Goal: Task Accomplishment & Management: Manage account settings

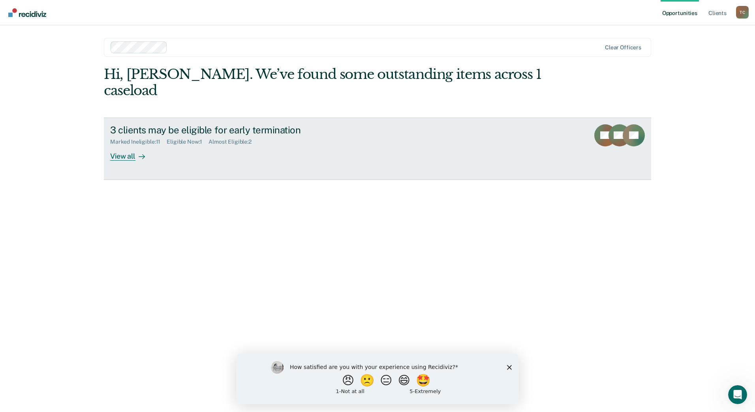
click at [129, 145] on div "View all" at bounding box center [132, 152] width 44 height 15
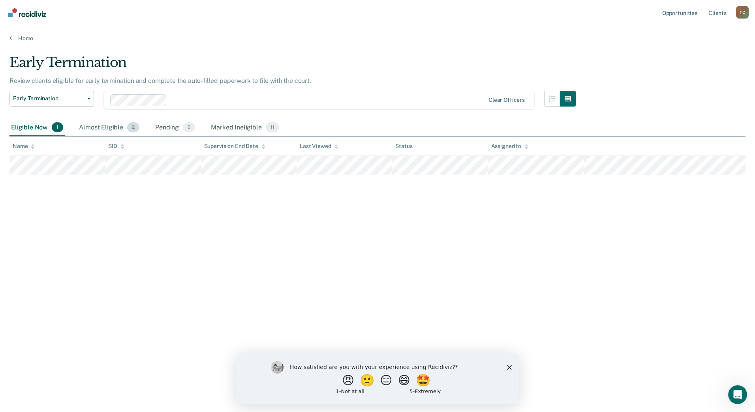
click at [133, 128] on span "2" at bounding box center [133, 127] width 12 height 10
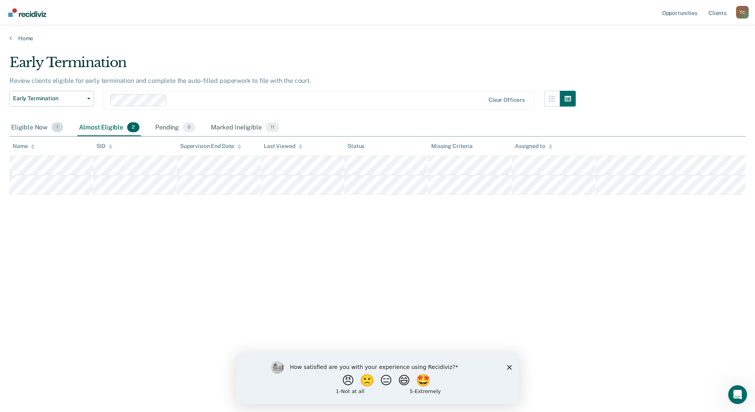
click at [37, 126] on div "Eligible Now 1" at bounding box center [36, 127] width 55 height 17
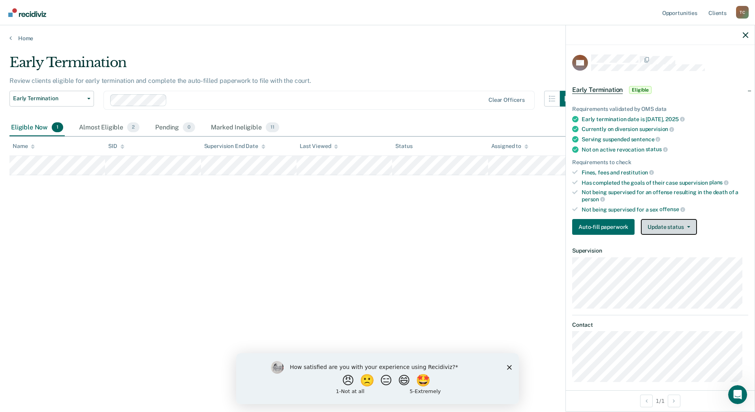
click at [670, 232] on button "Update status" at bounding box center [669, 227] width 56 height 16
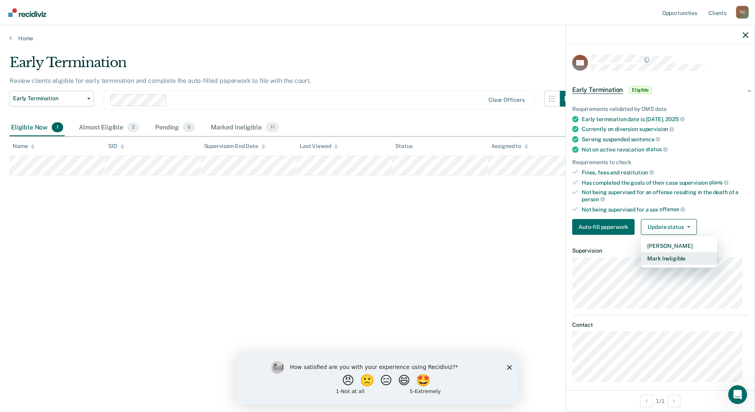
click at [669, 261] on button "Mark Ineligible" at bounding box center [679, 258] width 76 height 13
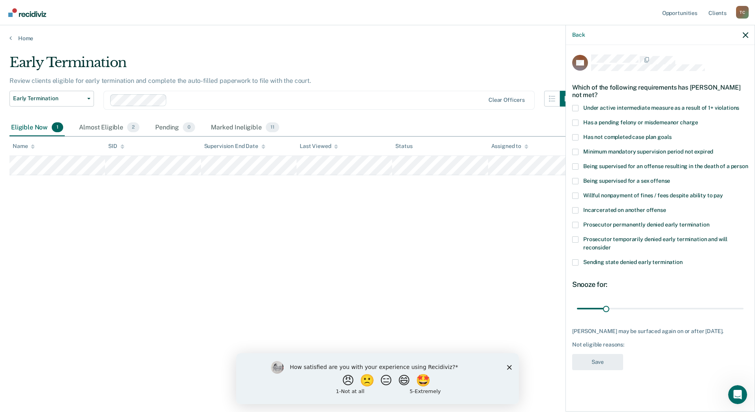
click at [602, 196] on span "Willful nonpayment of fines / fees despite ability to pay" at bounding box center [653, 195] width 140 height 6
click at [723, 193] on input "Willful nonpayment of fines / fees despite ability to pay" at bounding box center [723, 193] width 0 height 0
drag, startPoint x: 609, startPoint y: 308, endPoint x: 633, endPoint y: 308, distance: 24.1
type input "60"
click at [633, 308] on input "range" at bounding box center [660, 309] width 167 height 14
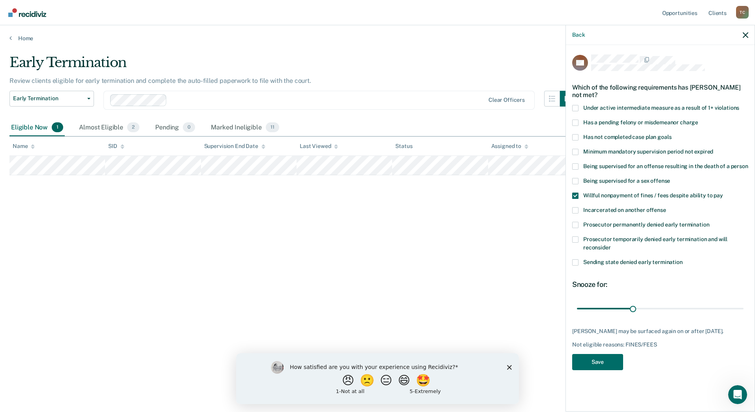
click at [575, 138] on span at bounding box center [575, 137] width 6 height 6
click at [671, 134] on input "Has not completed case plan goals" at bounding box center [671, 134] width 0 height 0
click at [575, 137] on span at bounding box center [575, 137] width 6 height 6
click at [671, 134] on input "Has not completed case plan goals" at bounding box center [671, 134] width 0 height 0
click at [599, 361] on button "Save" at bounding box center [597, 362] width 51 height 16
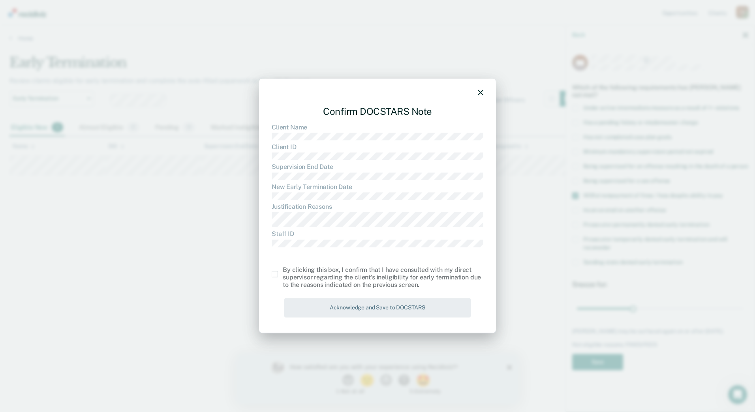
click at [305, 277] on div "By clicking this box, I confirm that I have consulted with my direct supervisor…" at bounding box center [383, 277] width 201 height 23
click at [276, 275] on span at bounding box center [275, 274] width 6 height 6
click at [283, 271] on input "checkbox" at bounding box center [283, 271] width 0 height 0
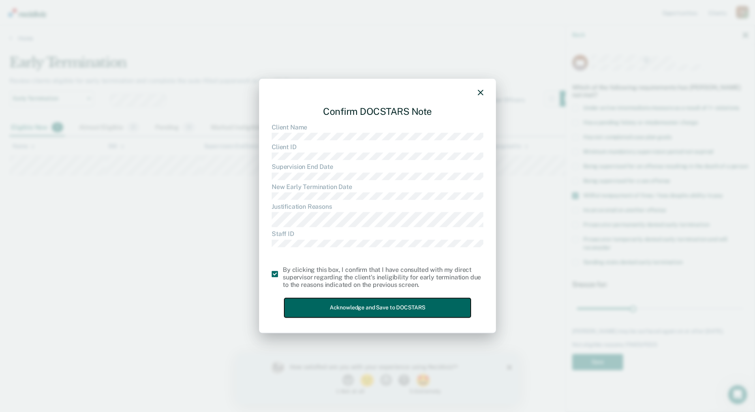
click at [317, 308] on button "Acknowledge and Save to DOCSTARS" at bounding box center [377, 308] width 186 height 19
